Goal: Navigation & Orientation: Find specific page/section

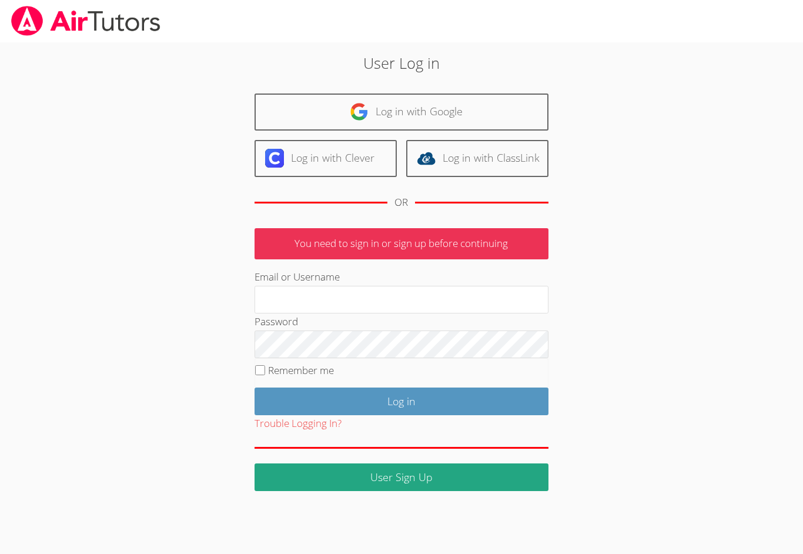
click at [474, 109] on link "Log in with Google" at bounding box center [402, 111] width 294 height 37
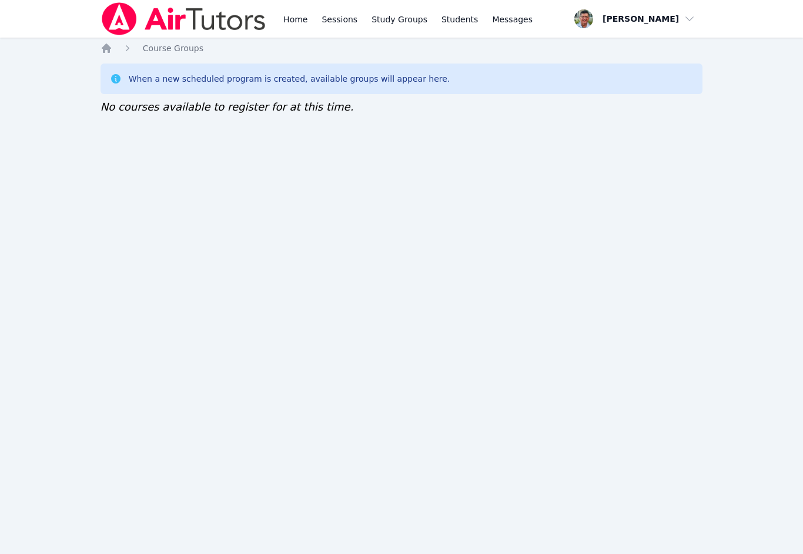
click at [404, 14] on link "Study Groups" at bounding box center [399, 19] width 61 height 38
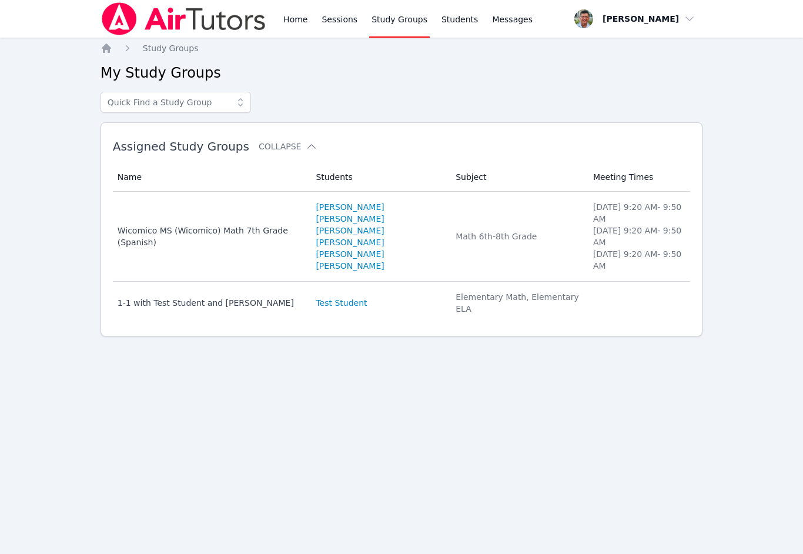
click at [340, 19] on link "Sessions" at bounding box center [339, 19] width 41 height 38
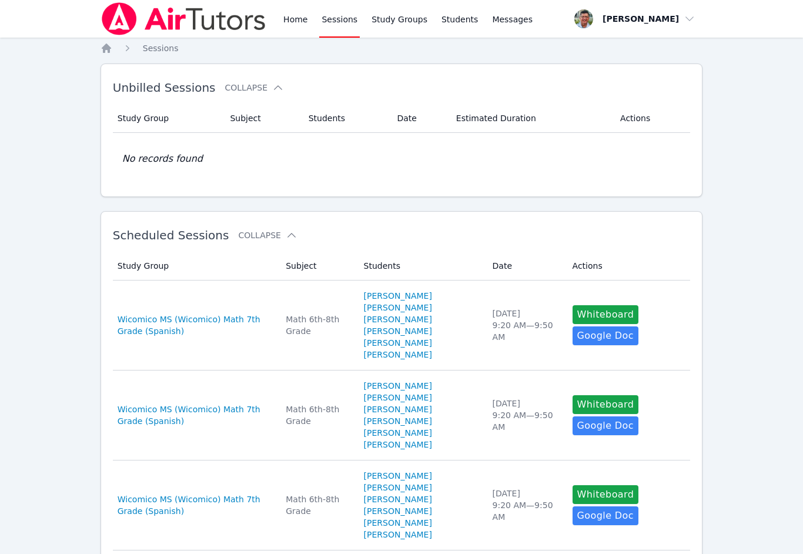
click at [290, 25] on link "Home" at bounding box center [295, 19] width 29 height 38
